Goal: Information Seeking & Learning: Learn about a topic

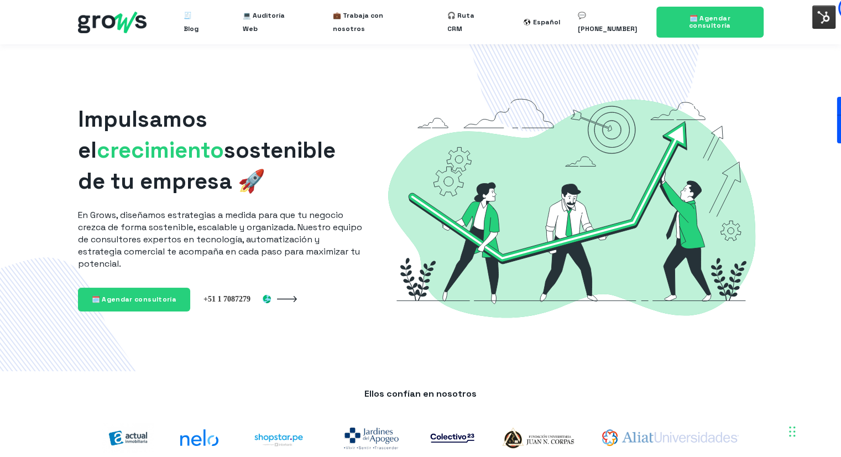
click at [214, 17] on ul "🧾 Blog 💻 Auditoría Web 💼 Trabaja con nosotros 🎧 Ruta CRM" at bounding box center [336, 21] width 340 height 35
click at [207, 18] on span "🧾 Blog" at bounding box center [195, 21] width 23 height 35
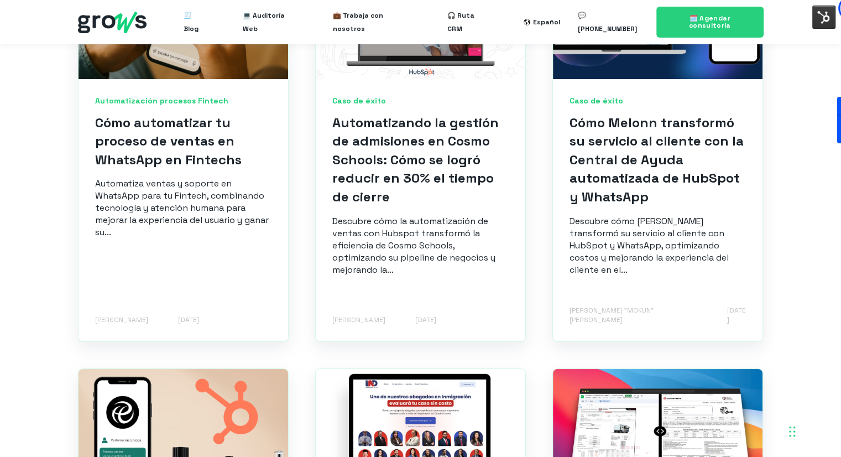
scroll to position [885, 0]
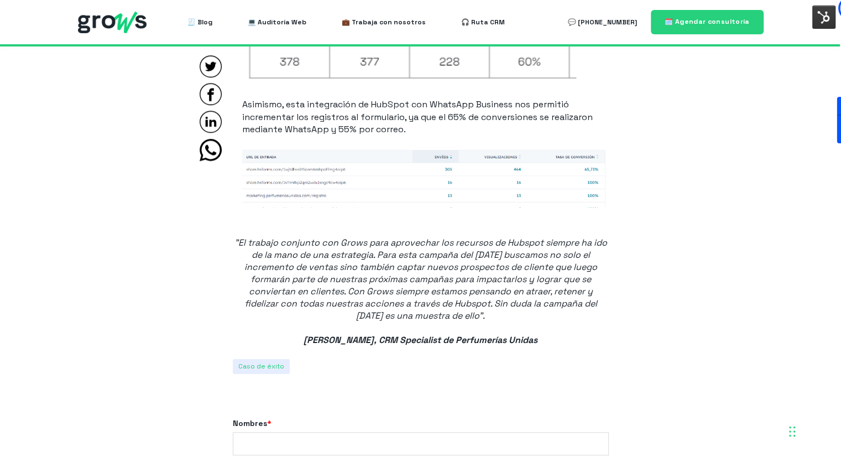
scroll to position [5019, 0]
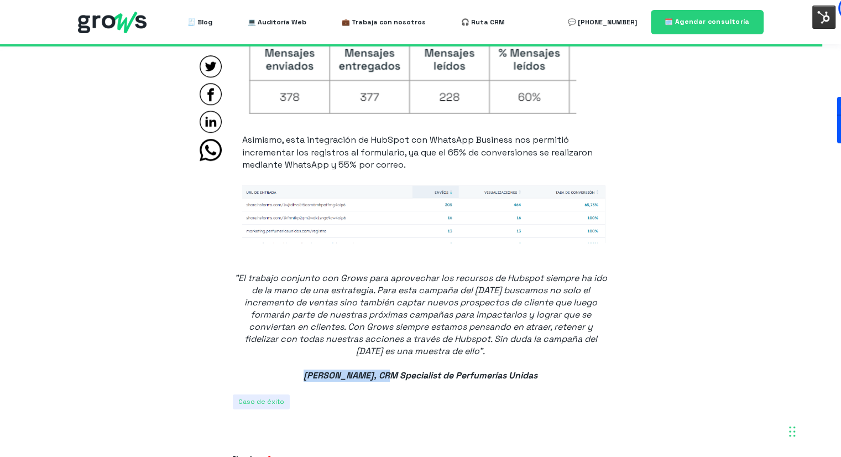
drag, startPoint x: 285, startPoint y: 370, endPoint x: 376, endPoint y: 370, distance: 91.3
click at [376, 370] on p ""El trabajo conjunto con Grows para aprovechar los recursos de Hubspot siempre …" at bounding box center [421, 327] width 376 height 110
copy em "Gonzalo Echegaray"
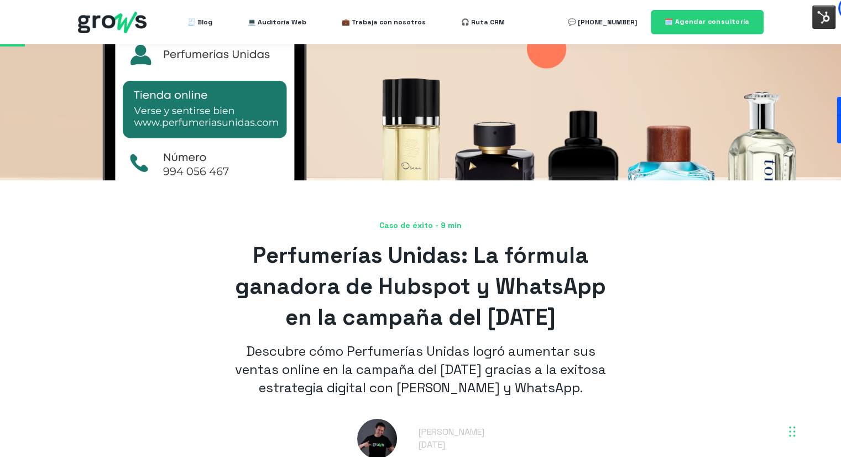
scroll to position [123, 0]
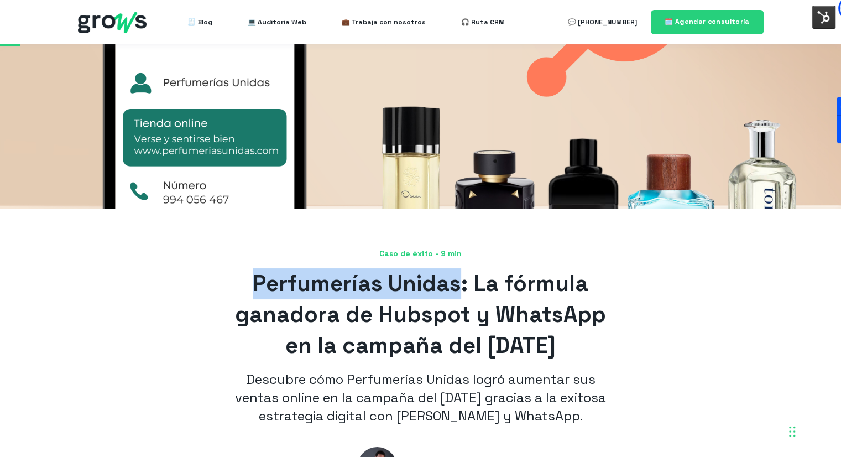
drag, startPoint x: 254, startPoint y: 282, endPoint x: 458, endPoint y: 286, distance: 203.6
click at [458, 285] on span "Perfumerías Unidas: La fórmula ganadora de Hubspot y WhatsApp en la campaña del…" at bounding box center [420, 314] width 371 height 90
copy span "Perfumerías Unidas"
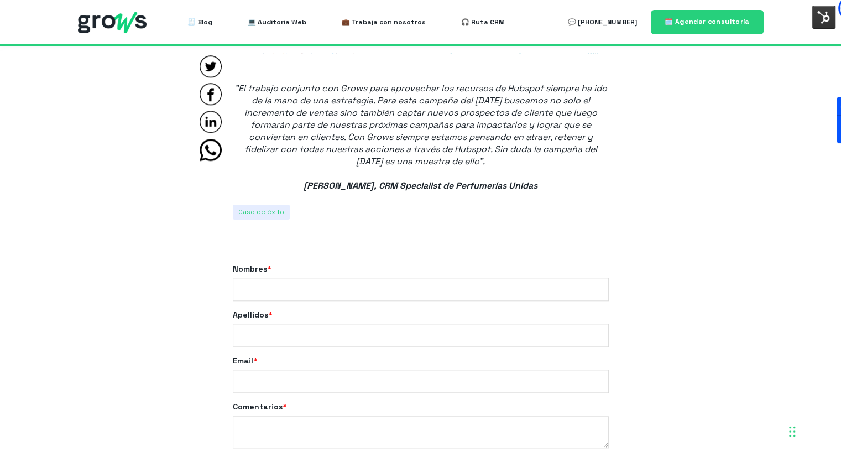
scroll to position [5213, 0]
